Goal: Transaction & Acquisition: Obtain resource

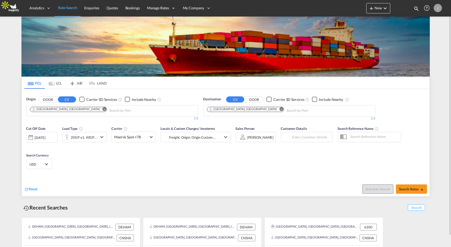
click at [79, 84] on md-tab-item "AIR" at bounding box center [76, 82] width 21 height 11
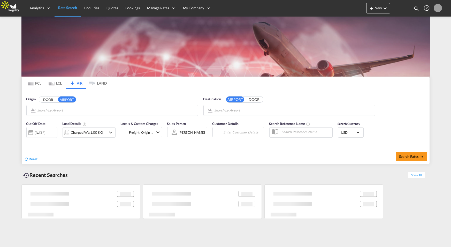
type input "[GEOGRAPHIC_DATA], [GEOGRAPHIC_DATA], [GEOGRAPHIC_DATA]"
type input "Shanghai Pudong International, [GEOGRAPHIC_DATA], PVG"
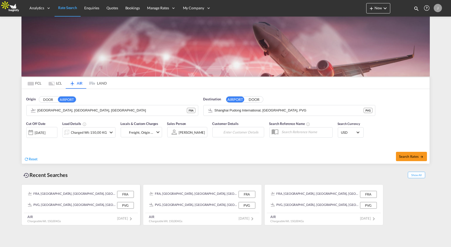
click at [99, 206] on div "PVG, [GEOGRAPHIC_DATA], [GEOGRAPHIC_DATA], [GEOGRAPHIC_DATA], [GEOGRAPHIC_DATA]…" at bounding box center [72, 205] width 88 height 7
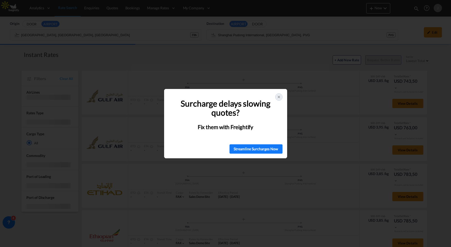
click at [279, 98] on icon at bounding box center [279, 97] width 4 height 4
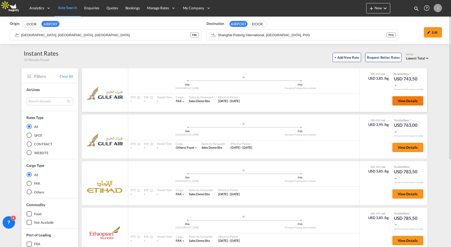
click at [404, 98] on button "View Details" at bounding box center [407, 100] width 31 height 9
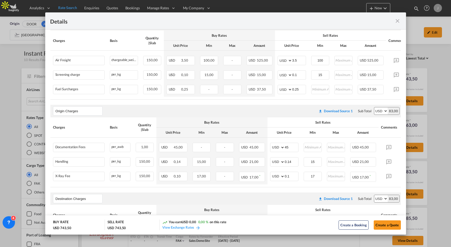
scroll to position [108, 0]
click at [388, 222] on button "Create a Quote" at bounding box center [387, 224] width 27 height 9
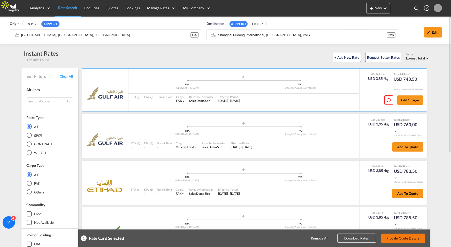
click at [392, 236] on button "Provide Quote Details" at bounding box center [403, 237] width 44 height 9
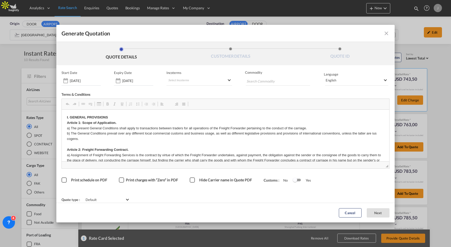
scroll to position [0, 0]
click at [125, 197] on span "Default" at bounding box center [106, 199] width 40 height 4
click at [352, 163] on md-option "All in" at bounding box center [363, 162] width 53 height 12
click at [125, 197] on span "All in" at bounding box center [106, 199] width 40 height 4
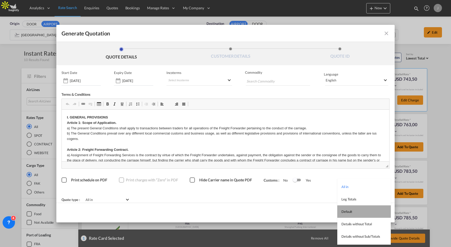
click at [350, 208] on md-option "Default" at bounding box center [363, 211] width 53 height 12
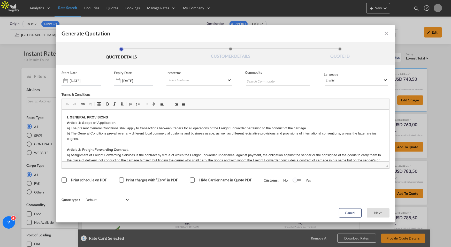
click at [191, 182] on div "Hide Carrier name in Quote PDF" at bounding box center [192, 179] width 5 height 5
click at [384, 36] on md-icon "icon-close fg-AAA8AD cursor m-0" at bounding box center [386, 33] width 6 height 6
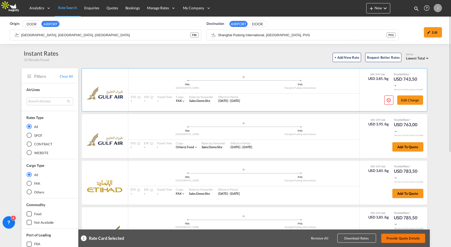
click at [401, 236] on button "Provide Quote Details" at bounding box center [403, 237] width 44 height 9
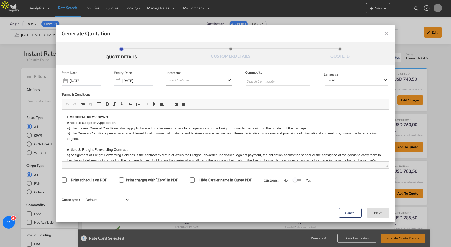
click at [212, 86] on md-select "Select Incoterms CIF - export Cost,Insurance and Freight CPT - export Carrier P…" at bounding box center [199, 80] width 66 height 9
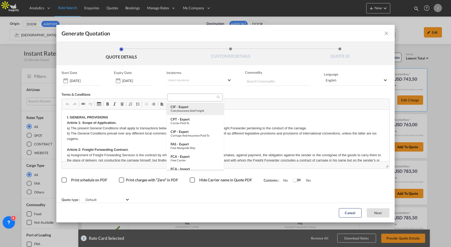
click at [196, 107] on div "CIF - export" at bounding box center [195, 107] width 49 height 4
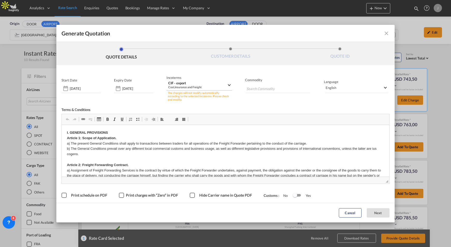
click at [228, 87] on md-select-value "CIF - export Cost,Insurance and Freight" at bounding box center [200, 86] width 64 height 10
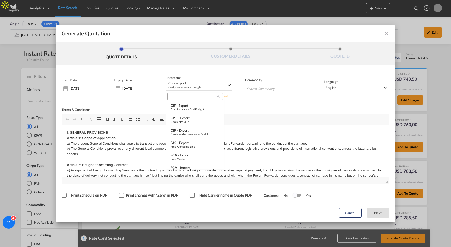
scroll to position [193, 0]
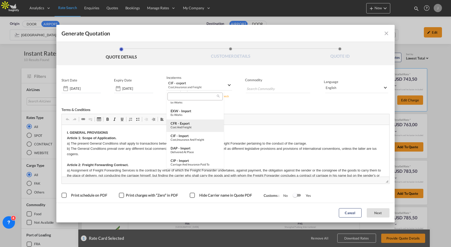
click at [186, 124] on div "CFR - export" at bounding box center [195, 123] width 49 height 4
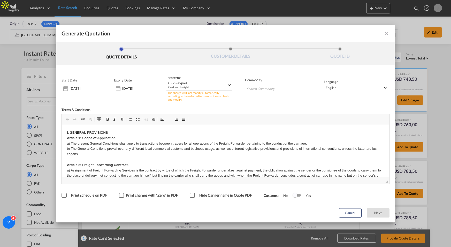
click at [239, 97] on div "Start Date [DATE] Expiry Date [DATE] Incoterms CFR - export Cost and Freight - …" at bounding box center [225, 85] width 328 height 31
click at [294, 194] on div "Switch 1" at bounding box center [297, 195] width 8 height 3
click at [297, 193] on div "Switch 1" at bounding box center [299, 195] width 4 height 4
click at [375, 87] on span "English" at bounding box center [354, 88] width 57 height 4
click at [363, 97] on md-option "Spanish" at bounding box center [356, 99] width 71 height 12
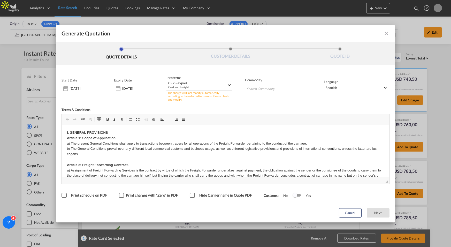
click at [390, 32] on md-toolbar "Generate Quotation" at bounding box center [225, 33] width 338 height 17
click at [384, 33] on md-icon "icon-close fg-AAA8AD cursor m-0" at bounding box center [386, 33] width 6 height 6
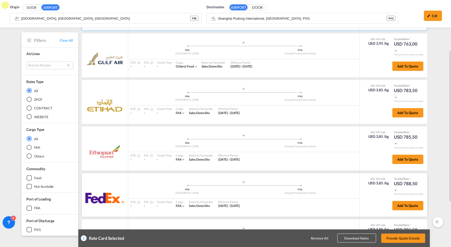
scroll to position [111, 0]
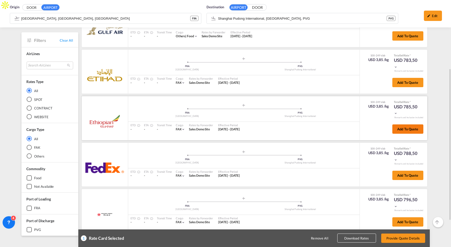
click at [404, 128] on button "Add to quote" at bounding box center [407, 128] width 31 height 9
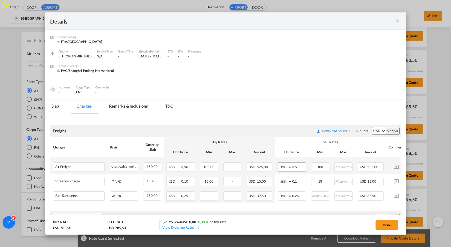
scroll to position [0, 0]
click at [293, 165] on input "3.5" at bounding box center [298, 167] width 13 height 8
type input "5"
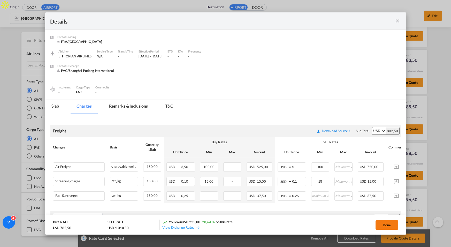
click at [384, 226] on button "Done" at bounding box center [386, 224] width 23 height 9
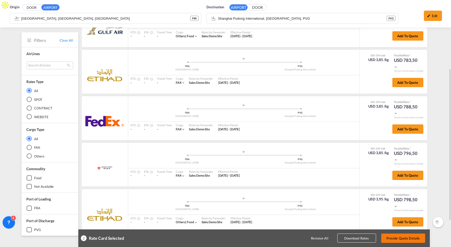
click at [411, 236] on button "Provide Quote Details" at bounding box center [403, 237] width 44 height 9
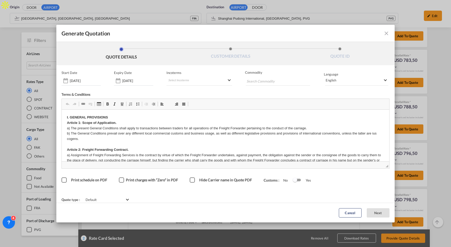
click at [388, 36] on md-icon "icon-close fg-AAA8AD cursor m-0" at bounding box center [386, 33] width 6 height 6
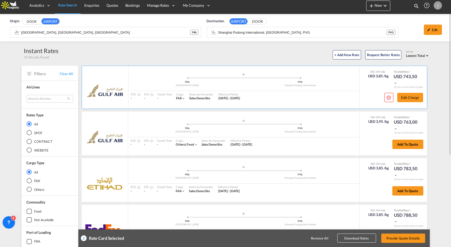
scroll to position [2, 0]
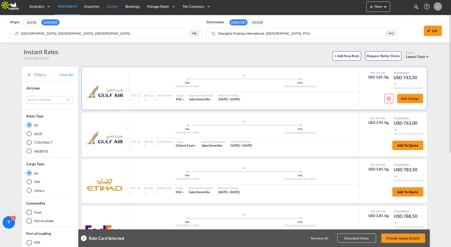
click at [117, 7] on span "Quotes" at bounding box center [111, 6] width 11 height 4
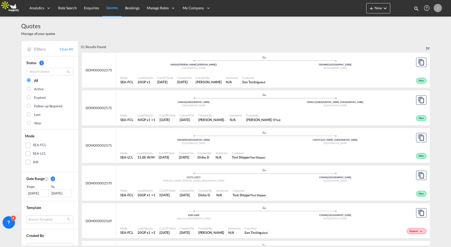
click at [28, 161] on div "AIR" at bounding box center [27, 161] width 5 height 5
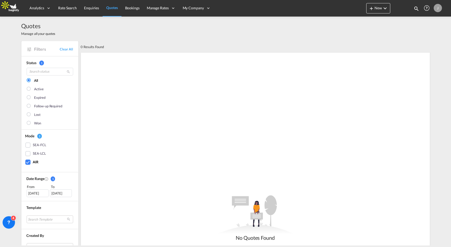
scroll to position [1, 0]
click at [28, 192] on div "[DATE]" at bounding box center [38, 193] width 22 height 8
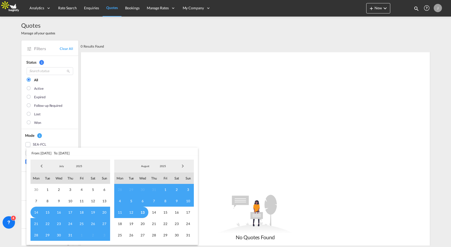
scroll to position [0, 0]
click at [40, 164] on span "Previous Month" at bounding box center [41, 166] width 10 height 10
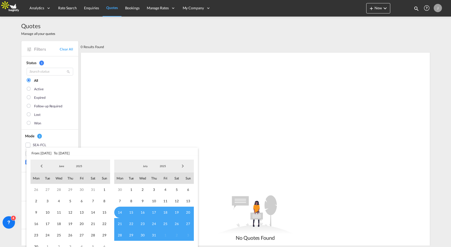
click at [40, 164] on span "Previous Month" at bounding box center [41, 166] width 10 height 10
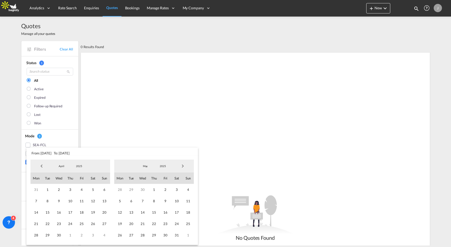
click at [40, 164] on span "Previous Month" at bounding box center [41, 166] width 10 height 10
click at [58, 200] on span "4" at bounding box center [58, 200] width 11 height 11
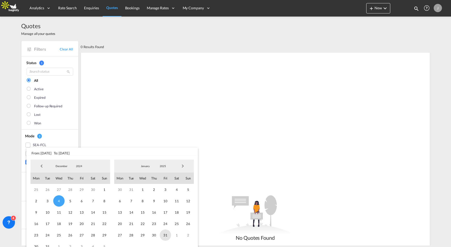
click at [166, 231] on span "31" at bounding box center [165, 234] width 11 height 11
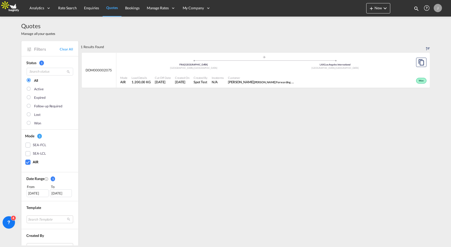
click at [300, 77] on div "Won" at bounding box center [362, 80] width 130 height 13
